Goal: Task Accomplishment & Management: Use online tool/utility

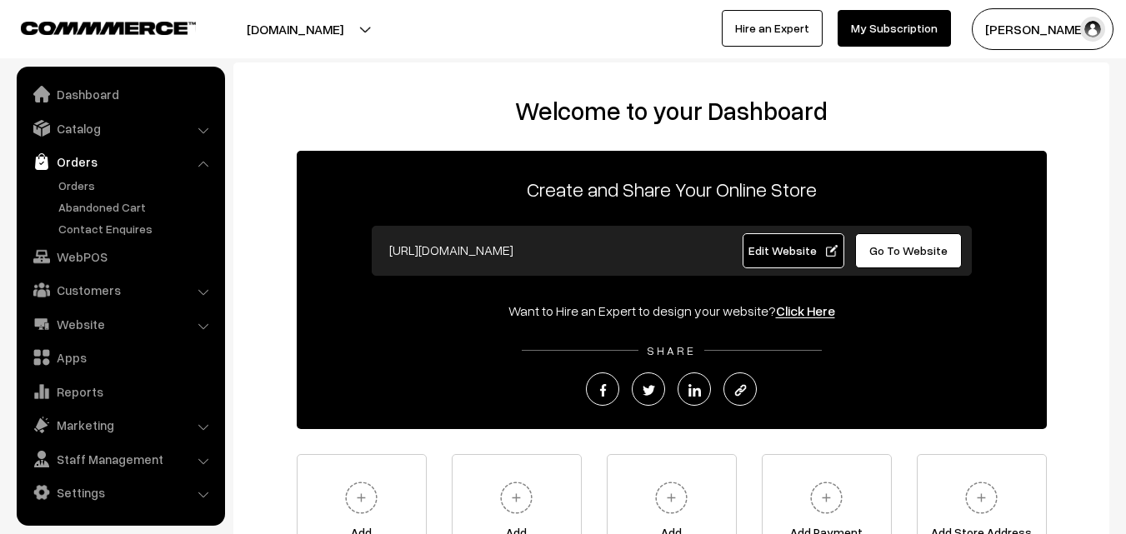
click at [74, 181] on link "Orders" at bounding box center [136, 186] width 165 height 18
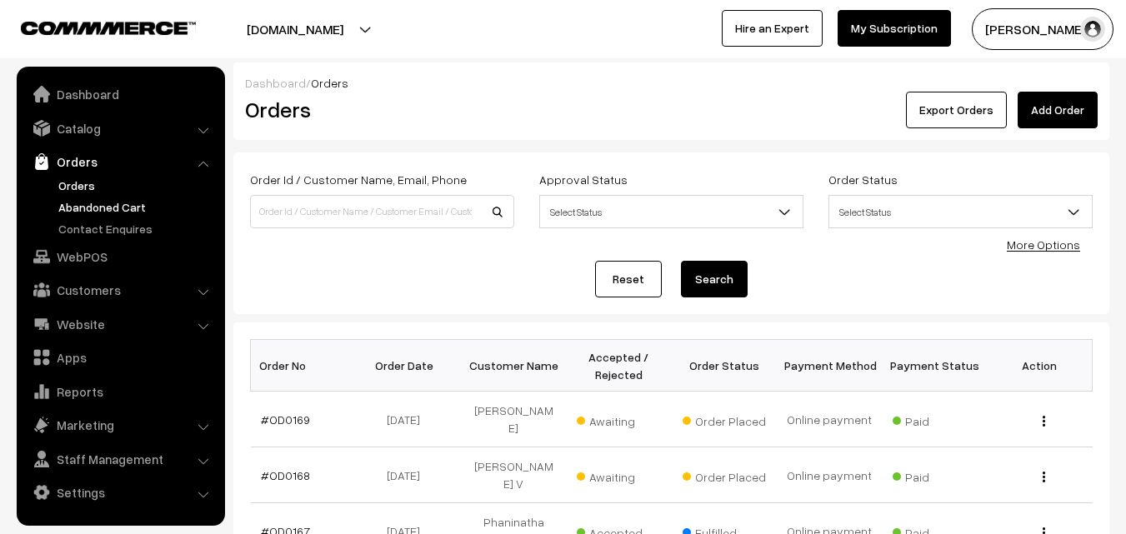
click at [93, 211] on link "Abandoned Cart" at bounding box center [136, 207] width 165 height 18
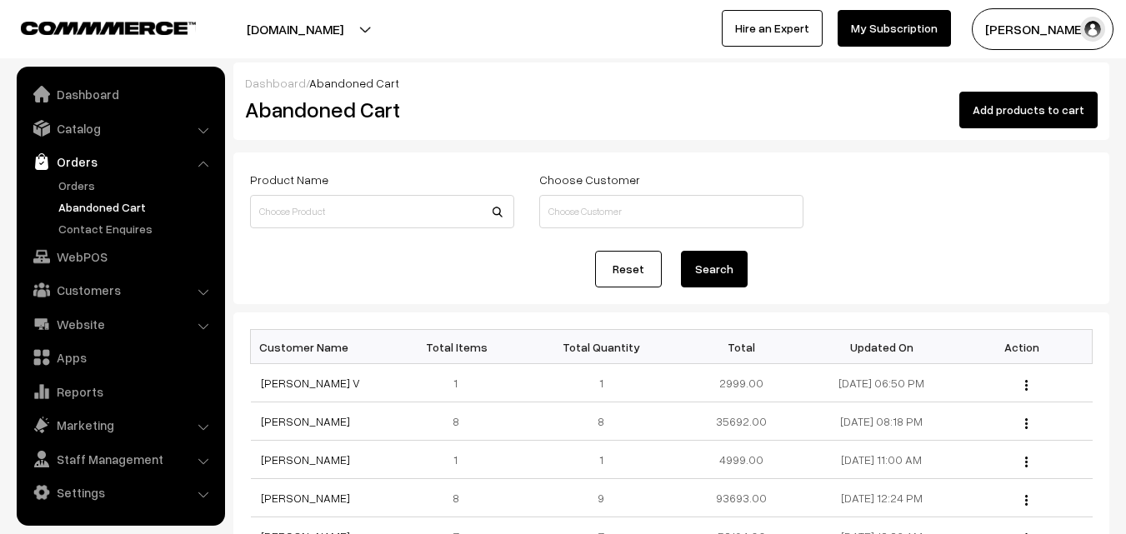
click at [93, 212] on link "Abandoned Cart" at bounding box center [136, 207] width 165 height 18
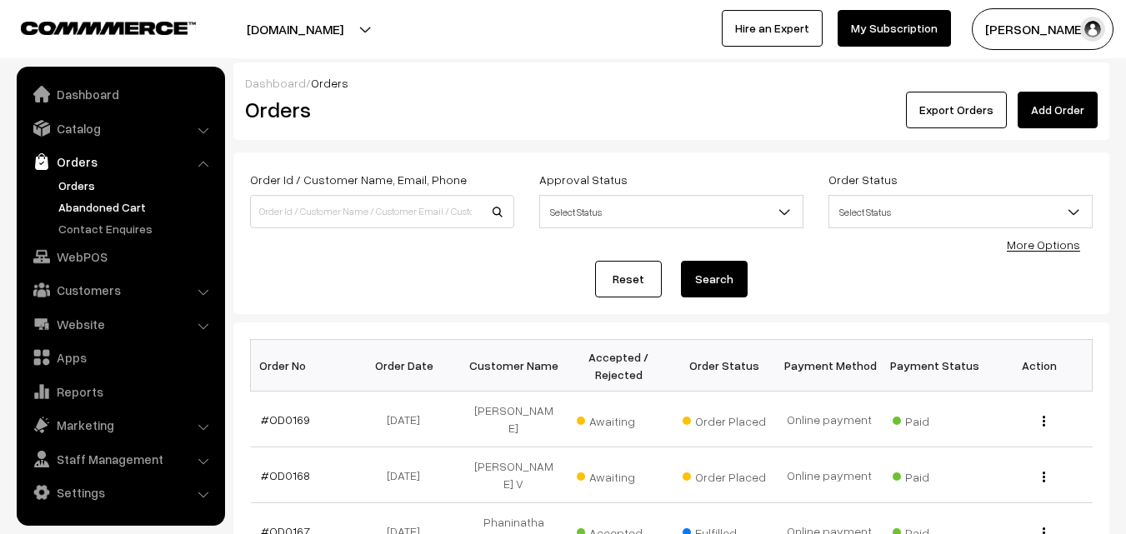
click at [113, 201] on link "Abandoned Cart" at bounding box center [136, 207] width 165 height 18
